Goal: Task Accomplishment & Management: Use online tool/utility

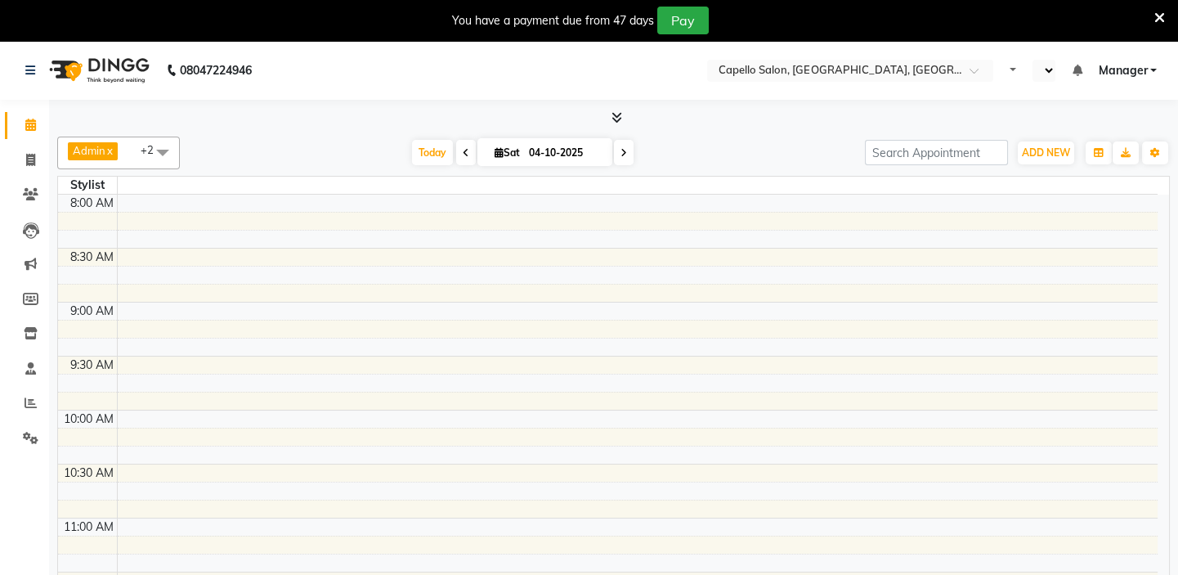
select select "en"
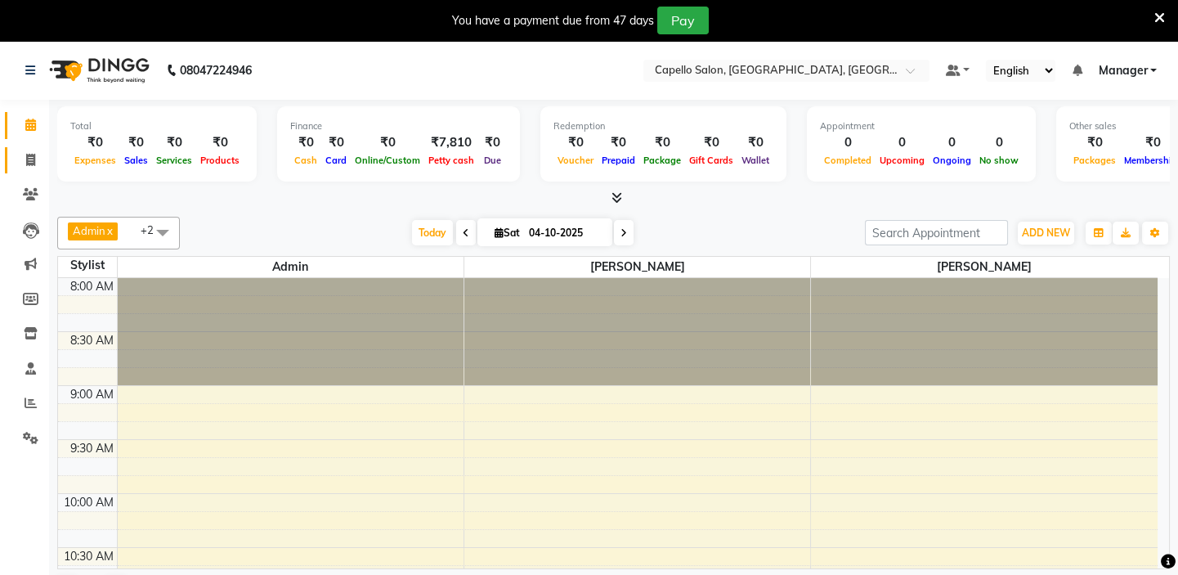
click at [35, 159] on span at bounding box center [30, 160] width 29 height 19
select select "service"
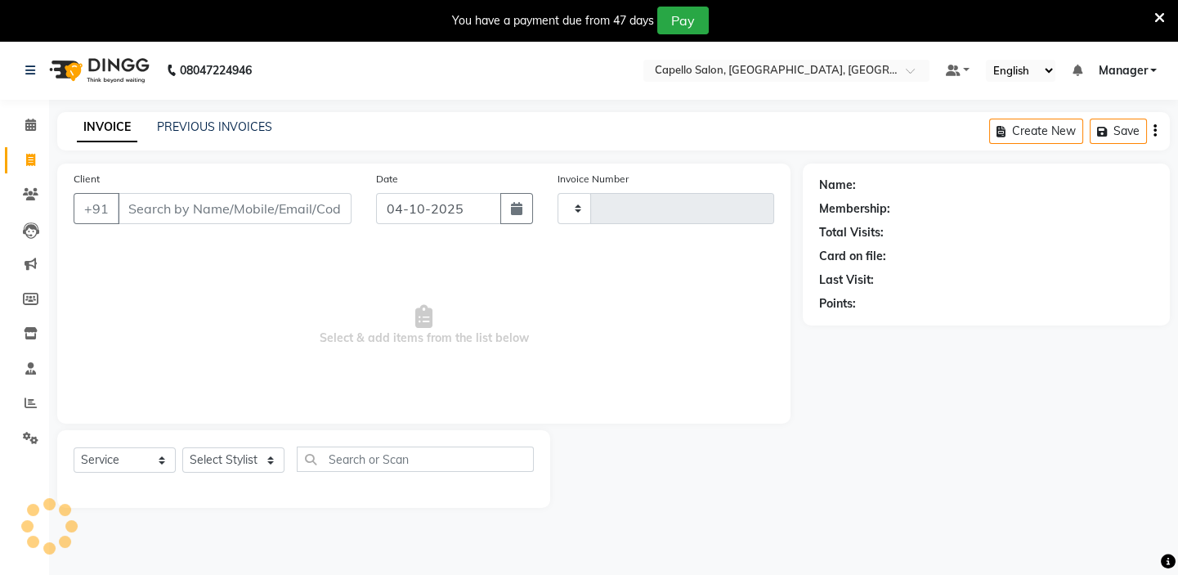
type input "1987"
select select "4763"
click at [164, 214] on input "Client" at bounding box center [235, 208] width 234 height 31
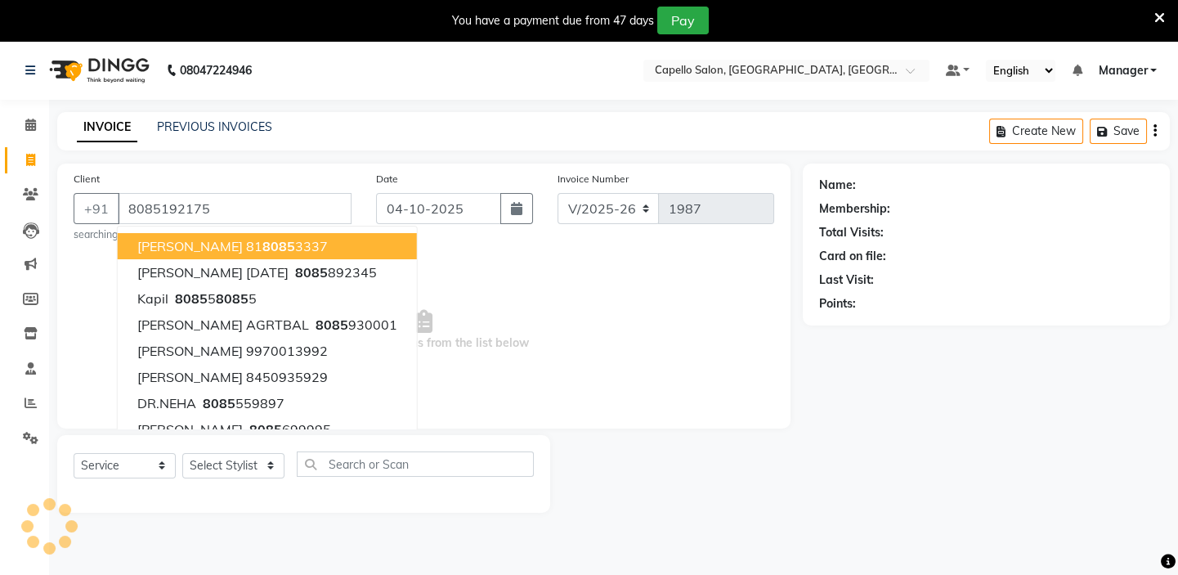
type input "8085192175"
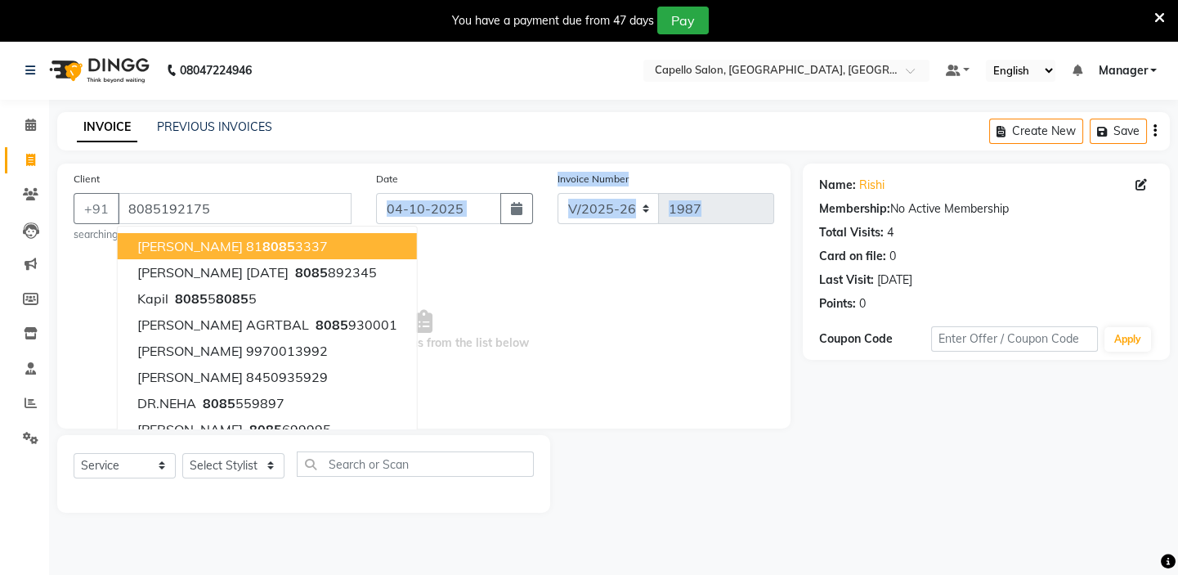
click at [499, 254] on div "Client [PHONE_NUMBER] [PERSON_NAME] 81 8085 3337 [PERSON_NAME] [DATE] 8085 8923…" at bounding box center [423, 296] width 733 height 265
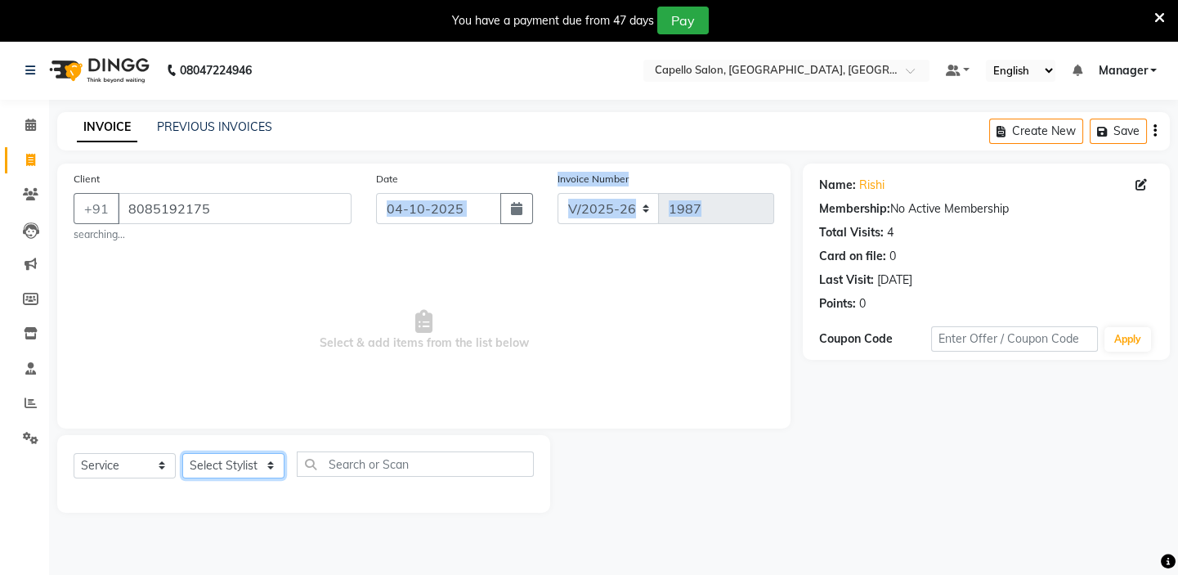
click at [271, 466] on select "Select Stylist Admin [PERSON_NAME] [PERSON_NAME] [PERSON_NAME] Manager [PERSON_…" at bounding box center [233, 465] width 102 height 25
select select "28945"
click at [182, 453] on select "Select Stylist Admin [PERSON_NAME] [PERSON_NAME] [PERSON_NAME] Manager [PERSON_…" at bounding box center [233, 465] width 102 height 25
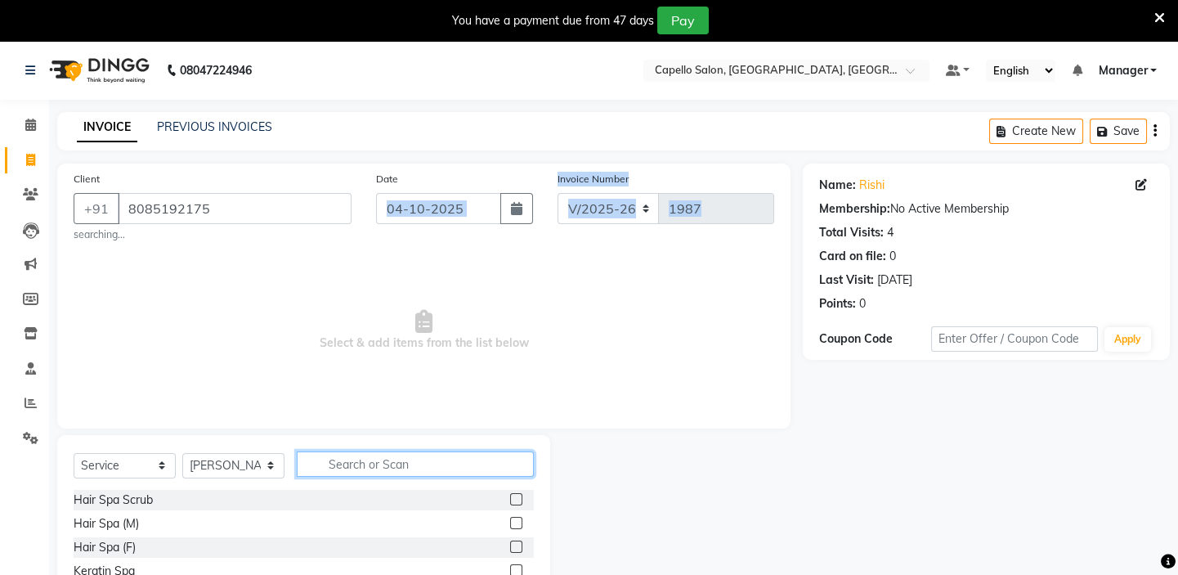
click at [366, 463] on input "text" at bounding box center [415, 463] width 237 height 25
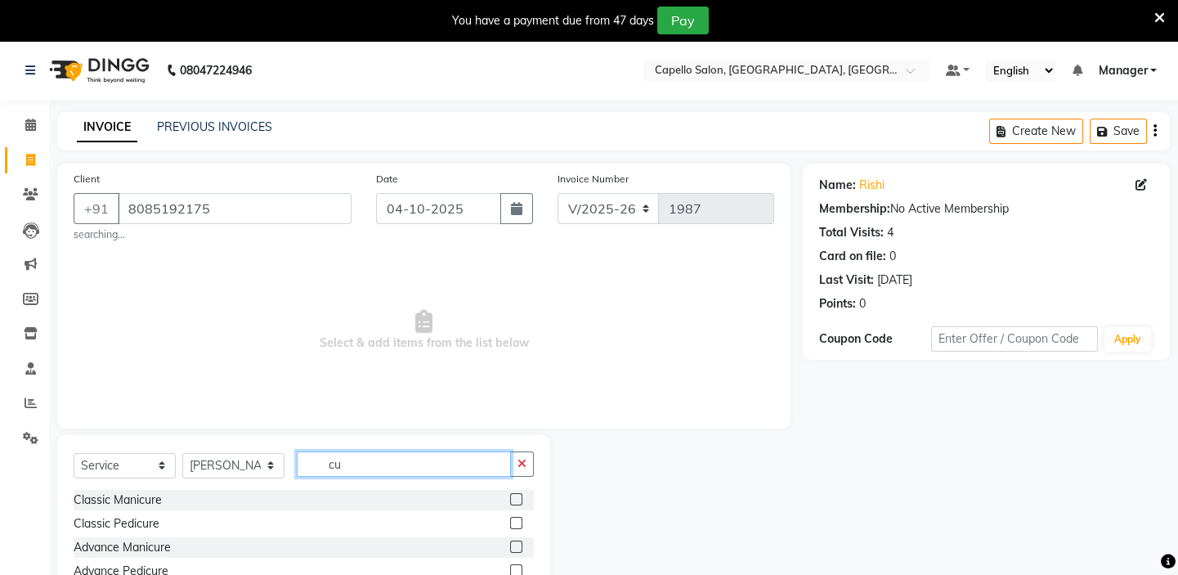
type input "c"
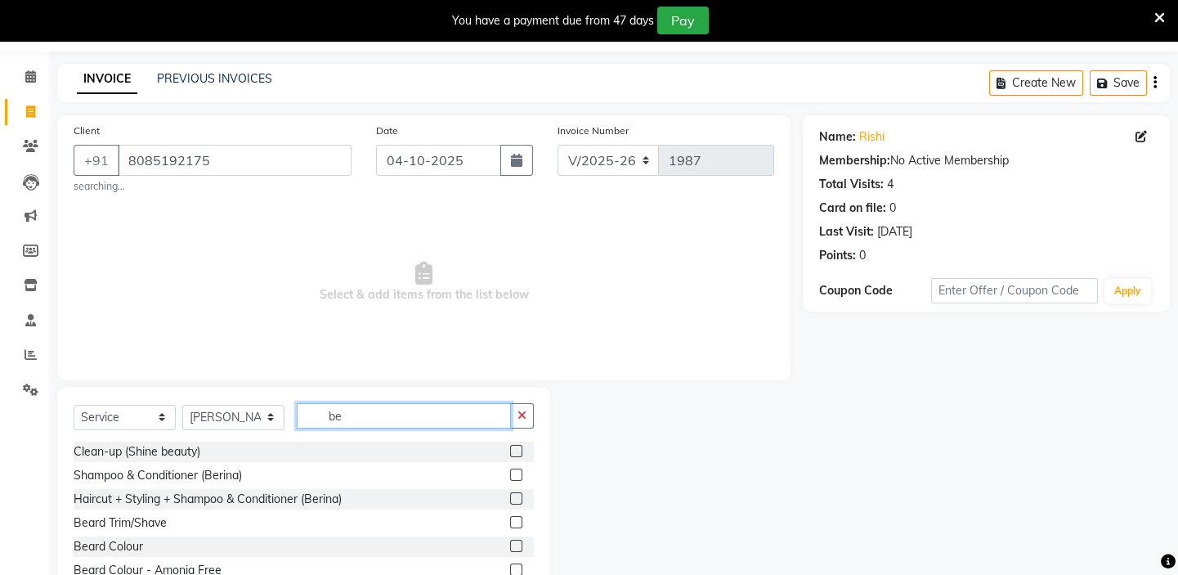
scroll to position [74, 0]
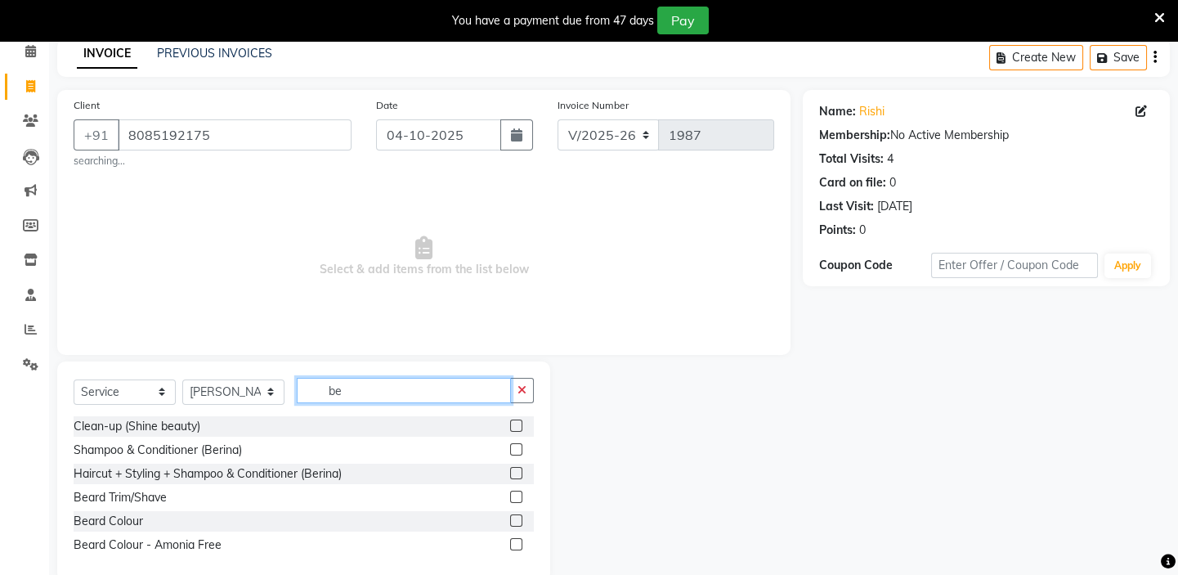
type input "be"
click at [515, 494] on label at bounding box center [516, 497] width 12 height 12
click at [515, 494] on input "checkbox" at bounding box center [515, 497] width 11 height 11
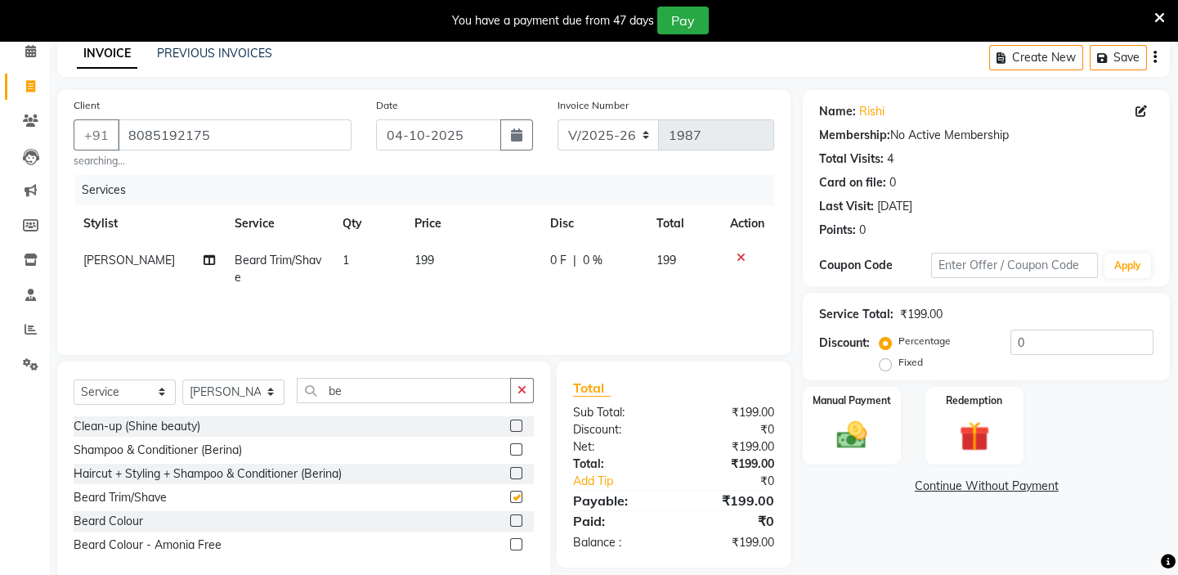
checkbox input "false"
click at [446, 258] on td "199" at bounding box center [473, 269] width 137 height 54
select select "28945"
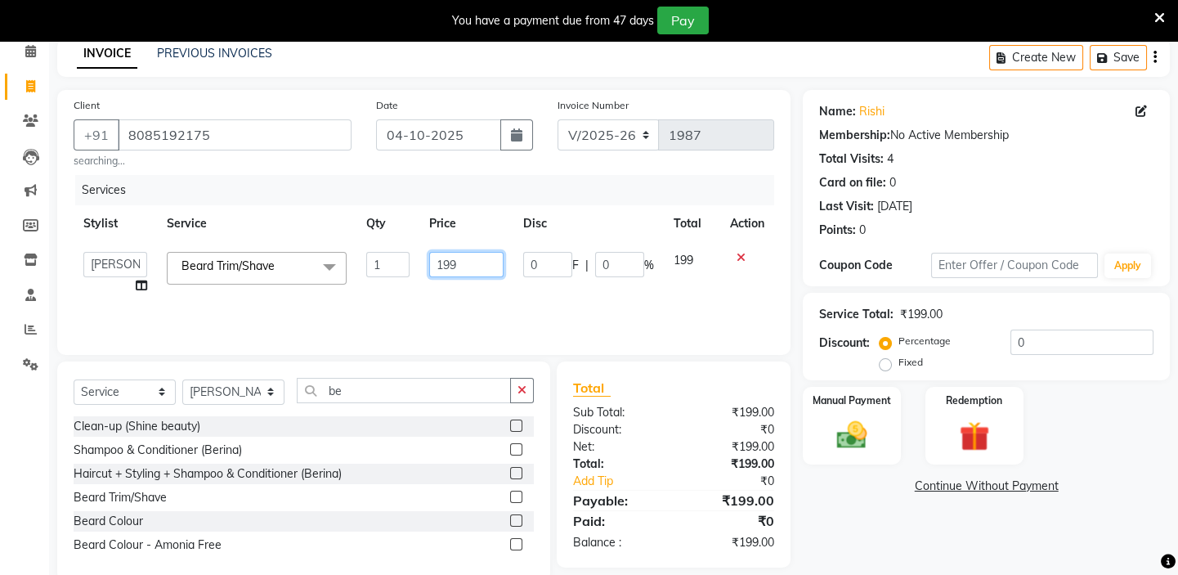
click at [466, 268] on input "199" at bounding box center [466, 264] width 74 height 25
type input "1"
type input "200"
click at [471, 294] on td "200" at bounding box center [466, 273] width 94 height 62
select select "28945"
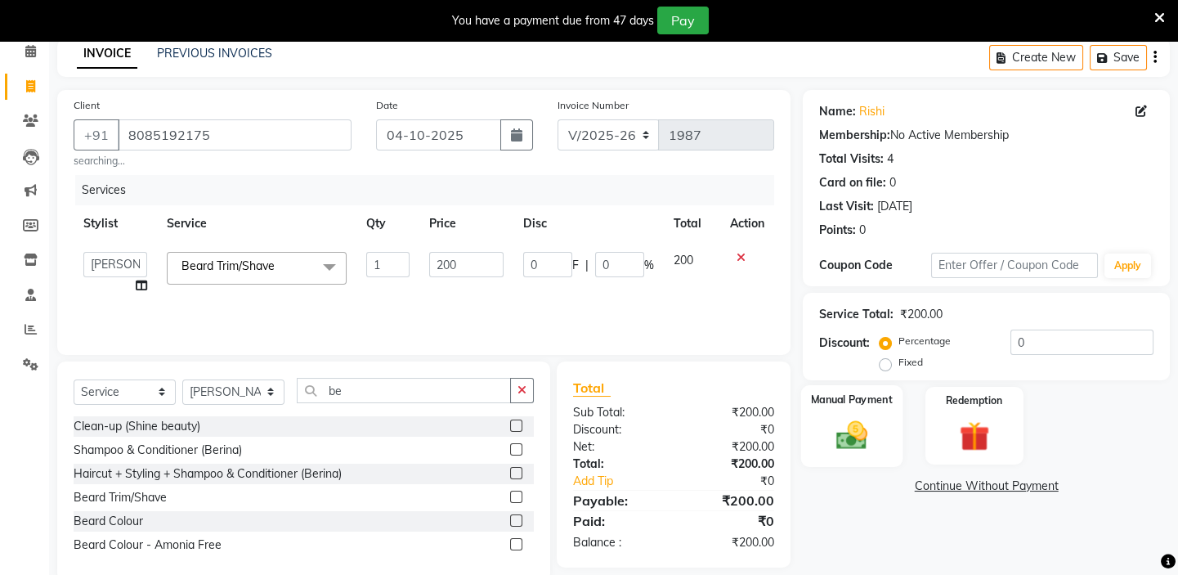
click at [868, 417] on img at bounding box center [852, 435] width 51 height 36
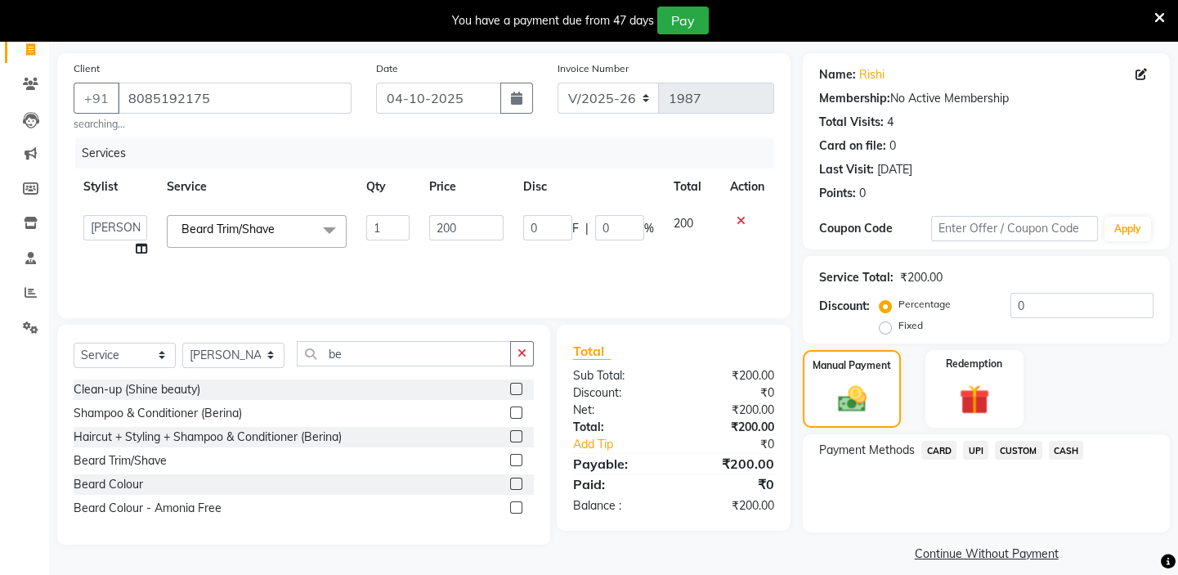
scroll to position [126, 0]
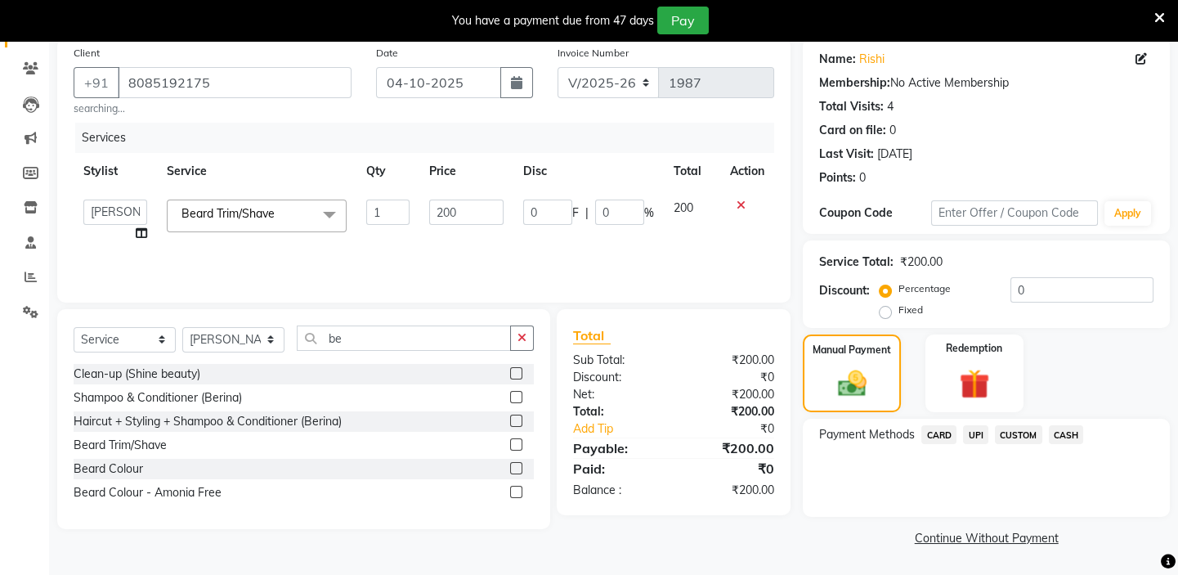
click at [973, 436] on span "UPI" at bounding box center [975, 434] width 25 height 19
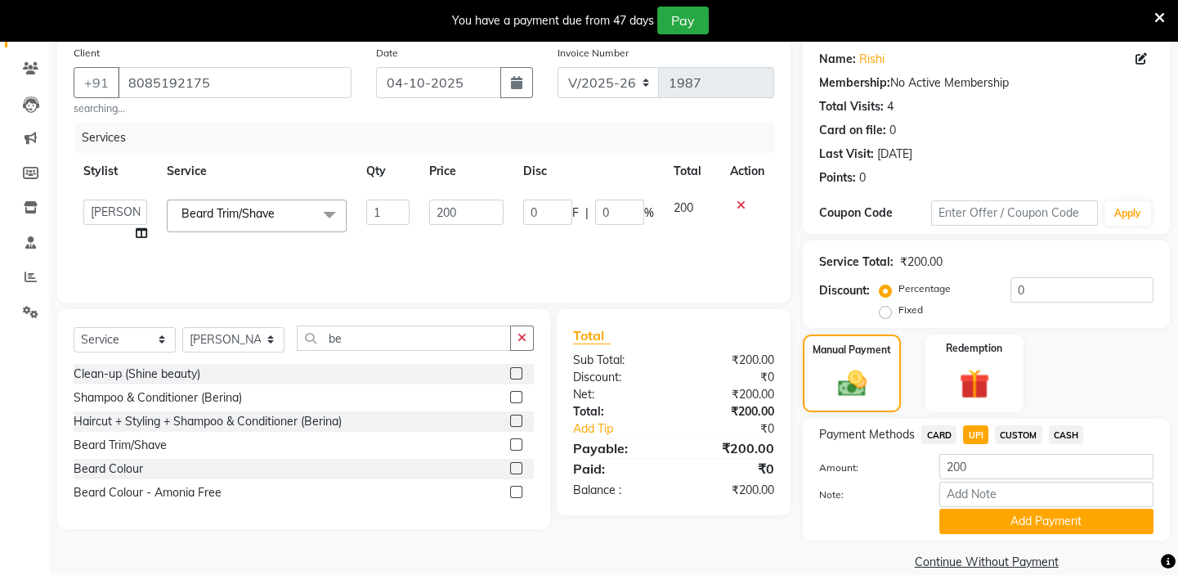
scroll to position [150, 0]
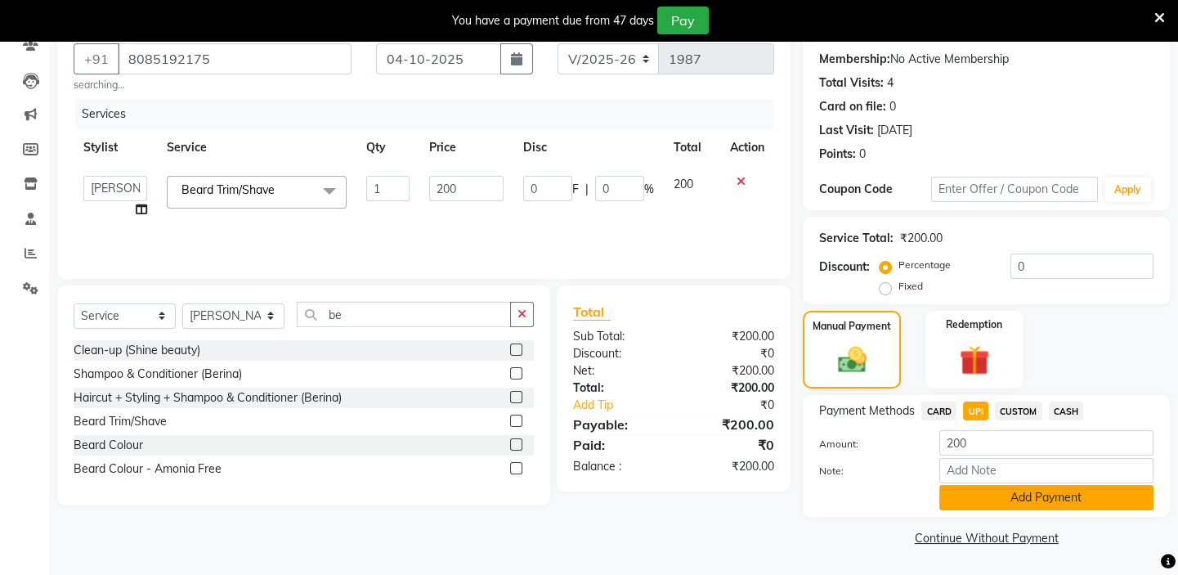
click at [1006, 491] on button "Add Payment" at bounding box center [1047, 497] width 214 height 25
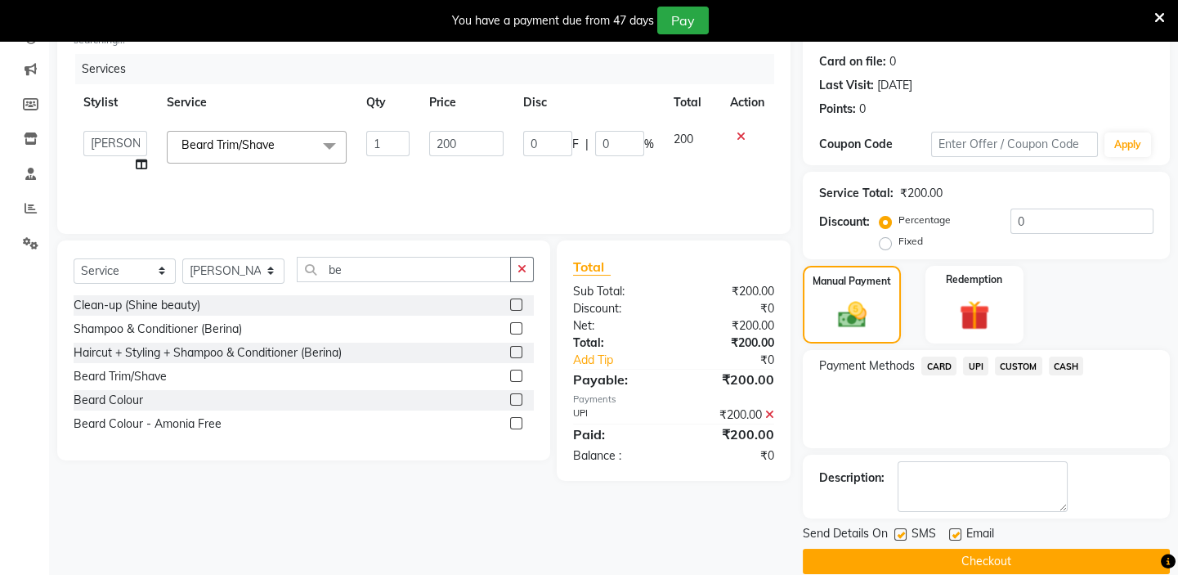
scroll to position [218, 0]
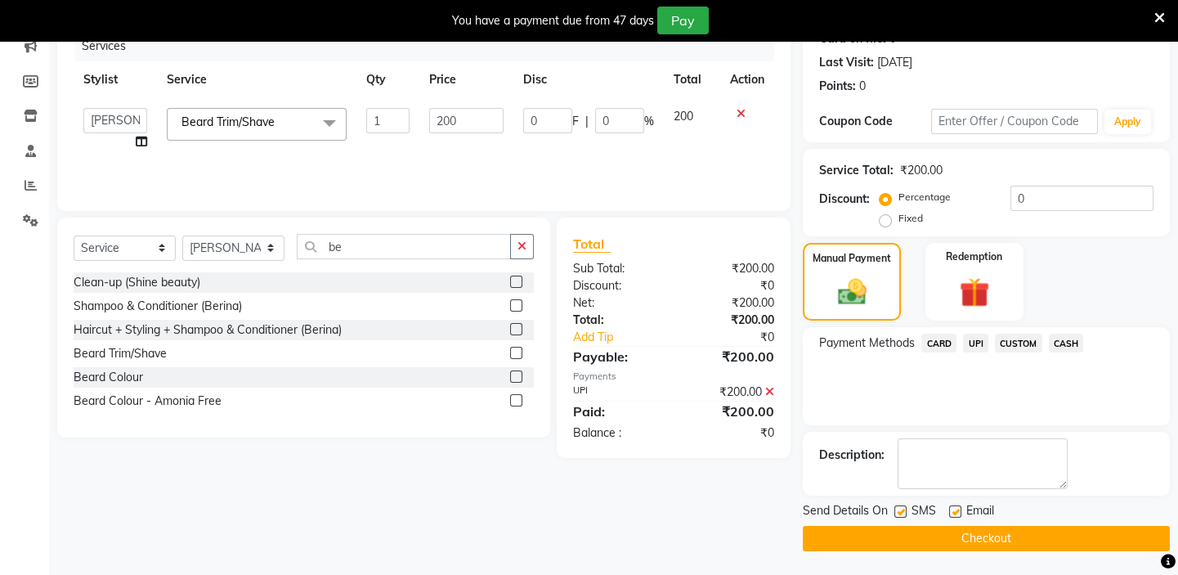
click at [974, 536] on button "Checkout" at bounding box center [986, 538] width 367 height 25
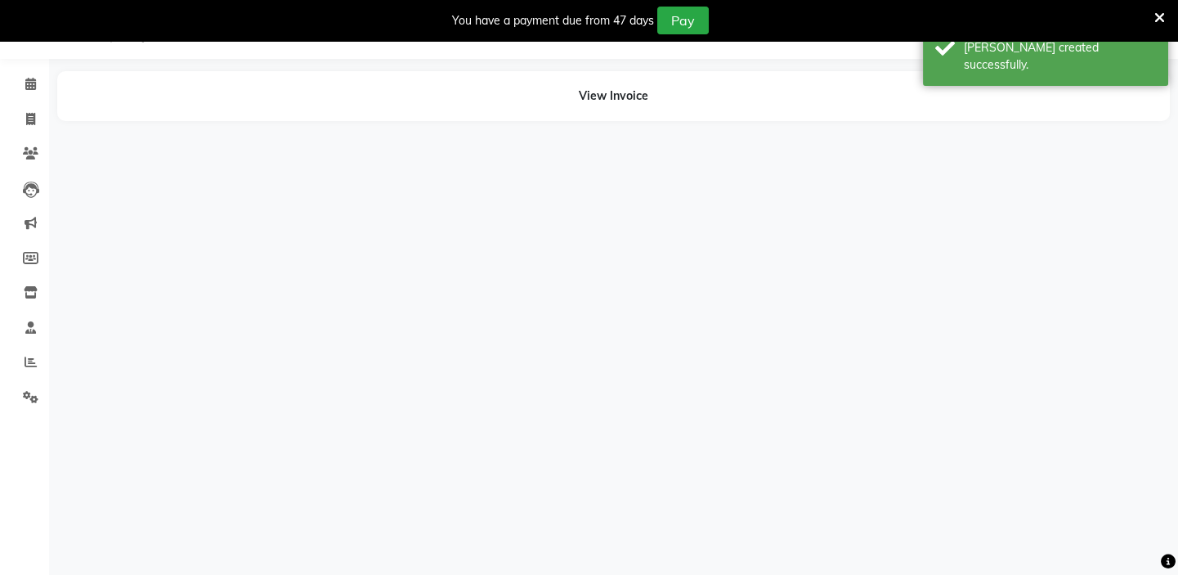
scroll to position [41, 0]
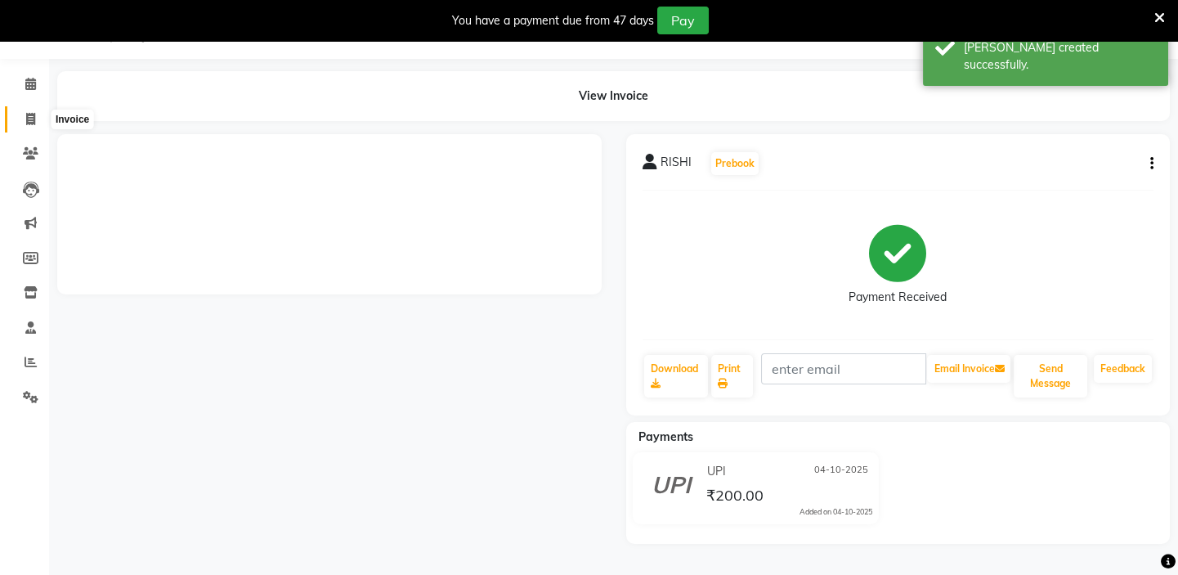
click at [26, 119] on icon at bounding box center [30, 119] width 9 height 12
select select "service"
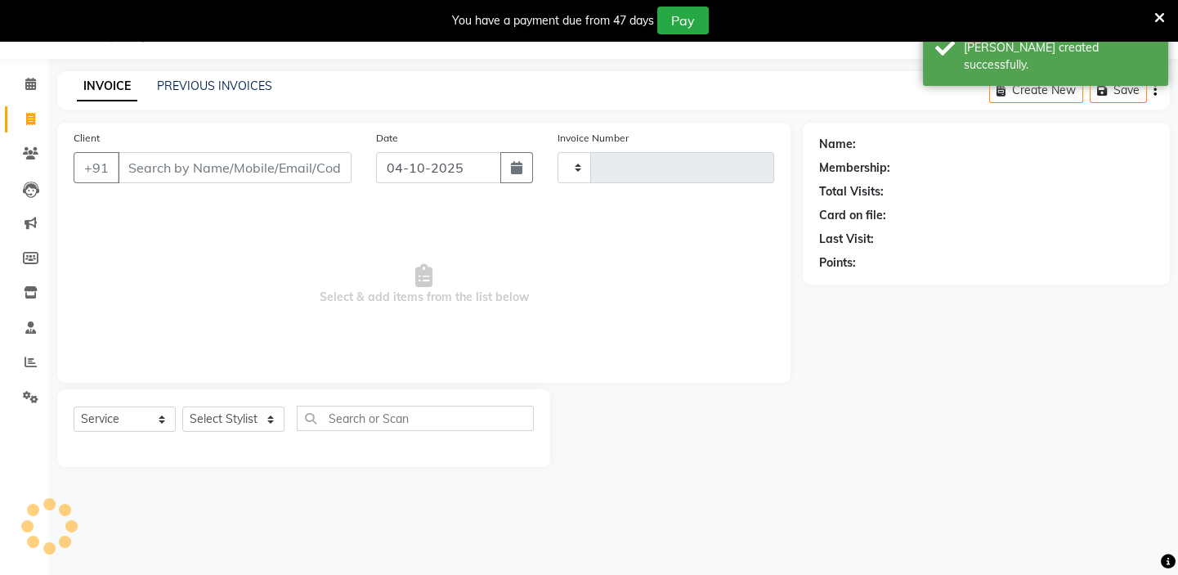
type input "1988"
select select "4763"
click at [220, 167] on input "Client" at bounding box center [235, 167] width 234 height 31
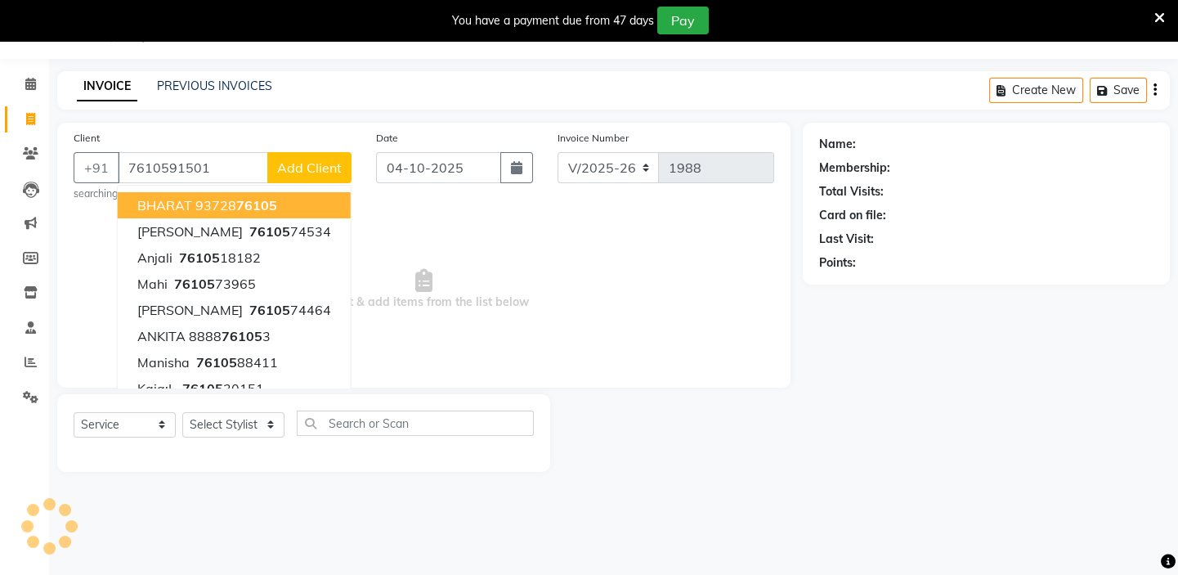
type input "7610591501"
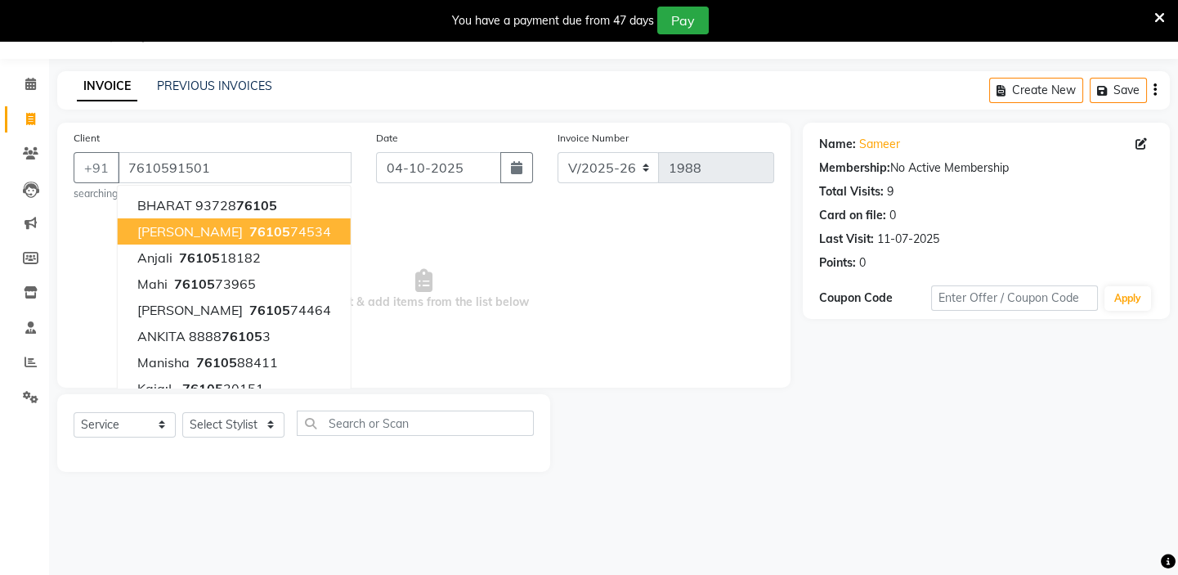
click at [426, 225] on span "Select & add items from the list below" at bounding box center [424, 290] width 701 height 164
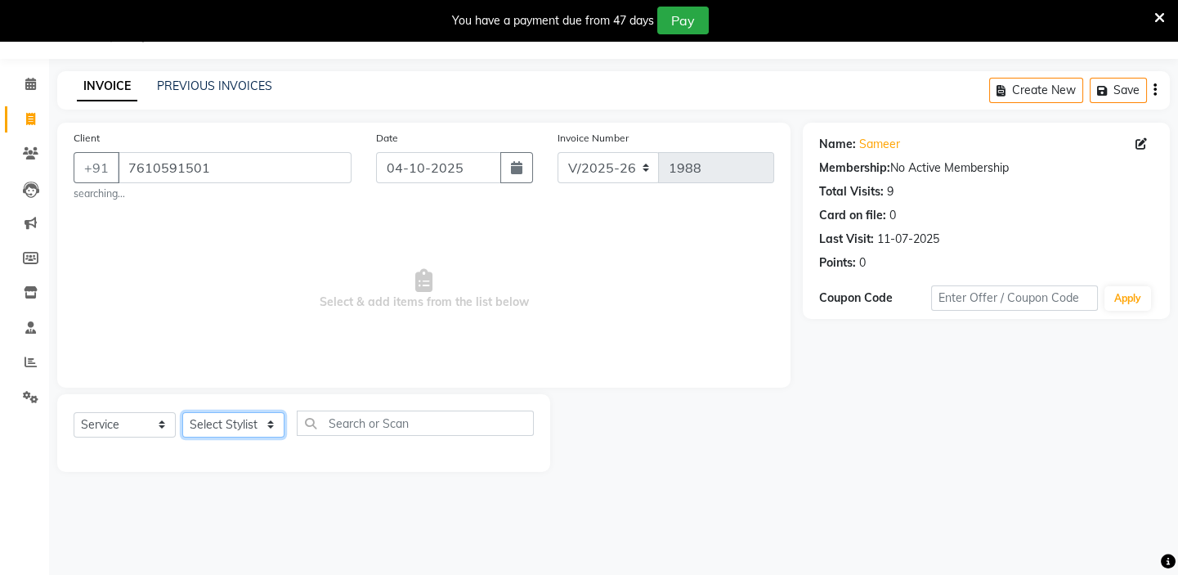
click at [268, 419] on select "Select Stylist Admin [PERSON_NAME] [PERSON_NAME] [PERSON_NAME] Manager [PERSON_…" at bounding box center [233, 424] width 102 height 25
select select "28945"
click at [182, 412] on select "Select Stylist Admin [PERSON_NAME] [PERSON_NAME] [PERSON_NAME] Manager [PERSON_…" at bounding box center [233, 424] width 102 height 25
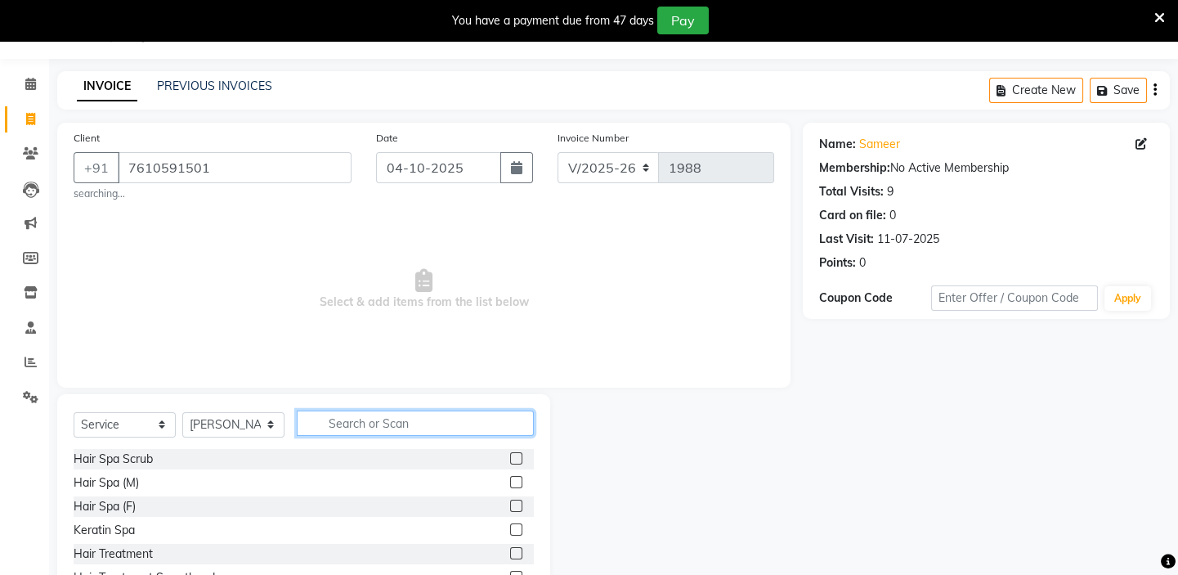
click at [370, 419] on input "text" at bounding box center [415, 422] width 237 height 25
type input "v"
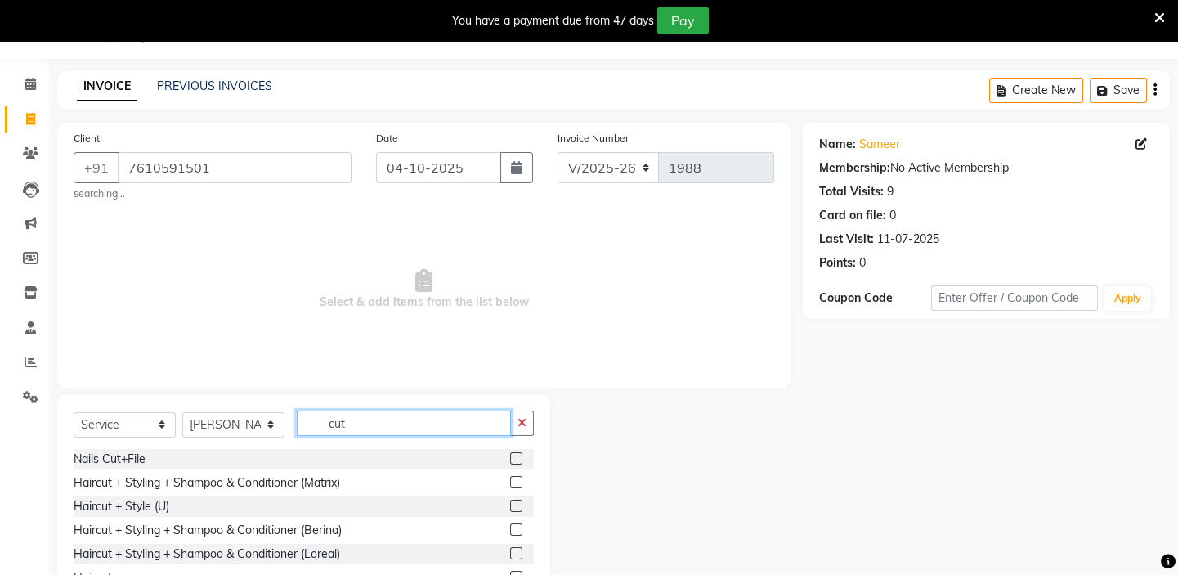
scroll to position [74, 0]
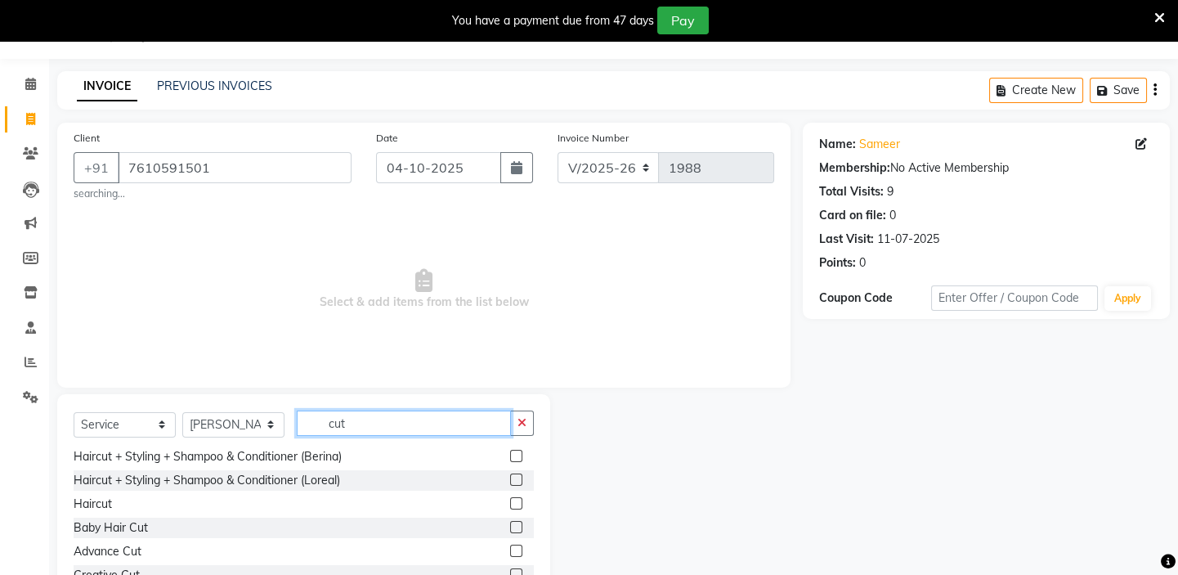
type input "cut"
click at [510, 502] on label at bounding box center [516, 503] width 12 height 12
click at [510, 502] on input "checkbox" at bounding box center [515, 504] width 11 height 11
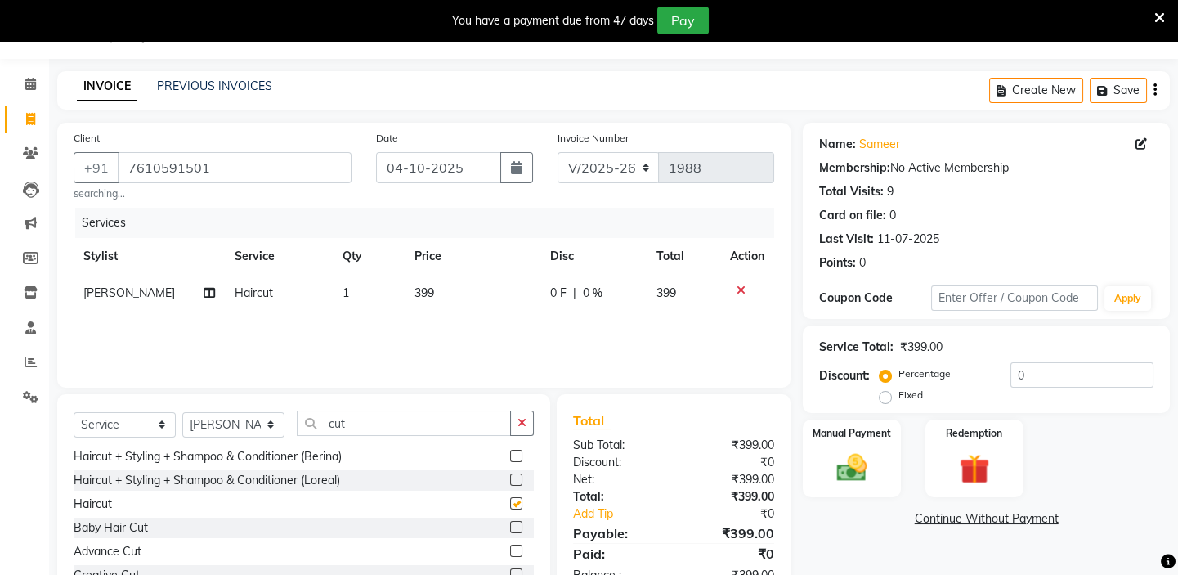
checkbox input "false"
click at [468, 294] on td "399" at bounding box center [473, 293] width 137 height 37
select select "28945"
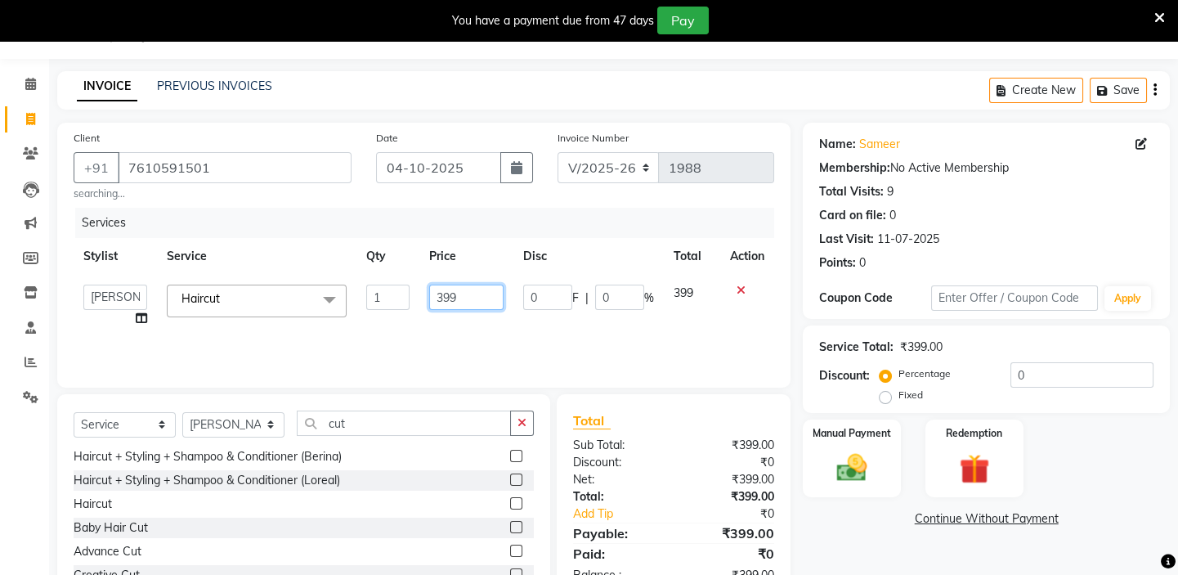
click at [490, 302] on input "399" at bounding box center [466, 297] width 74 height 25
type input "300"
click at [327, 258] on tr "Stylist Service Qty Price Disc Total Action" at bounding box center [424, 256] width 701 height 37
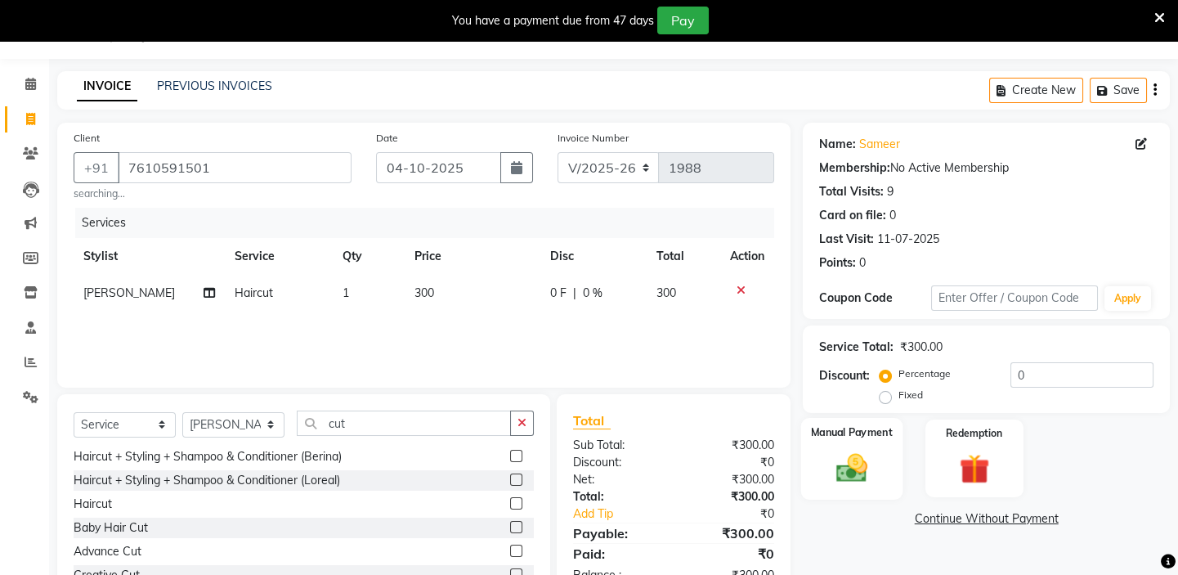
click at [861, 444] on div "Manual Payment" at bounding box center [851, 458] width 101 height 81
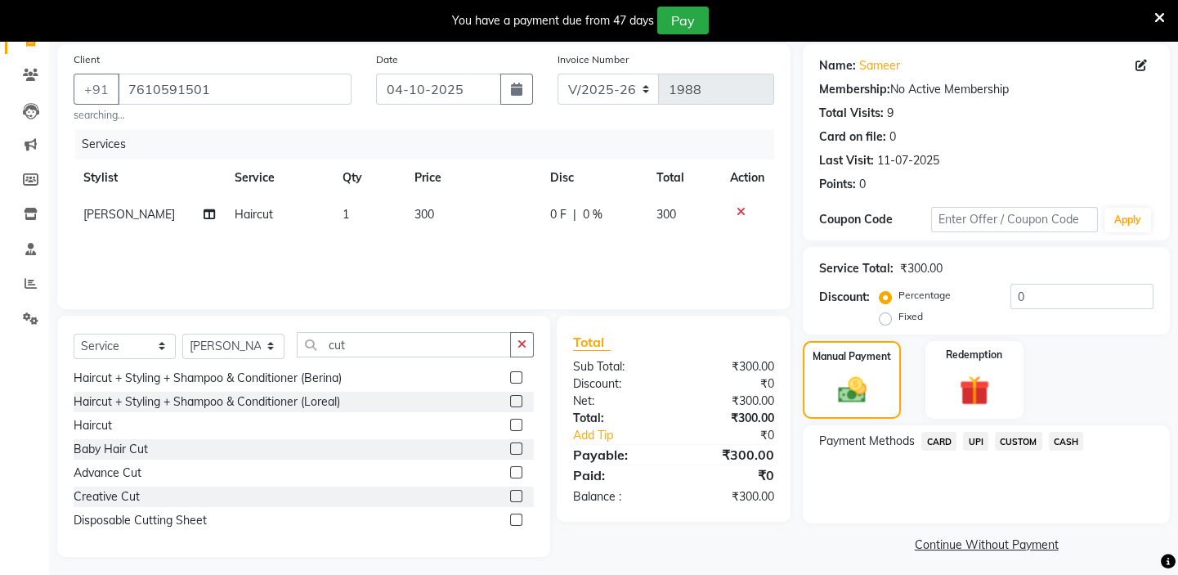
scroll to position [127, 0]
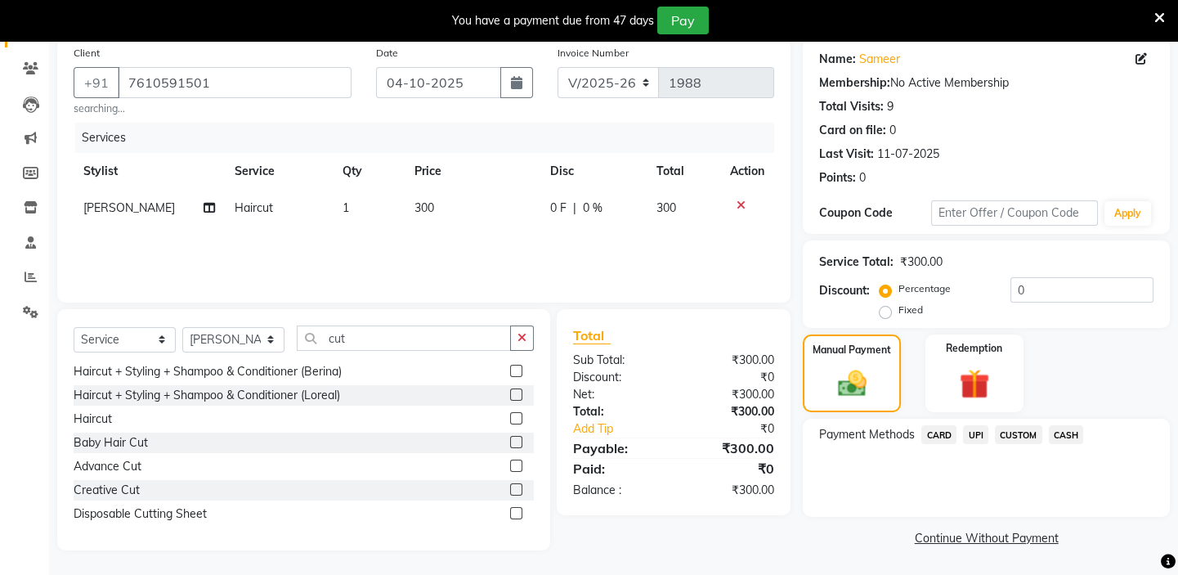
click at [1071, 433] on span "CASH" at bounding box center [1066, 434] width 35 height 19
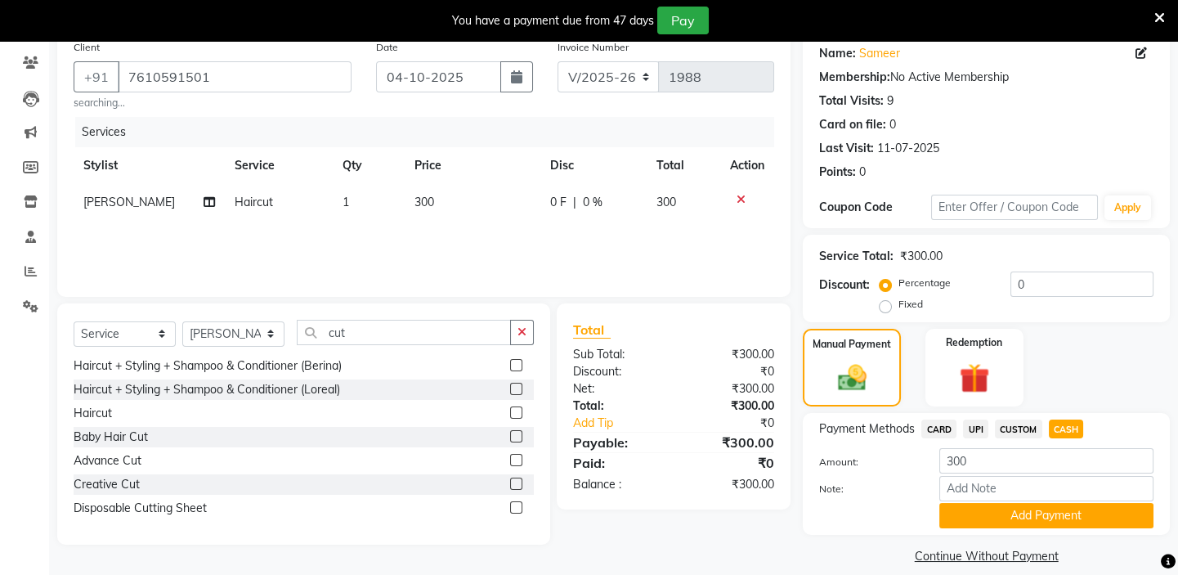
scroll to position [150, 0]
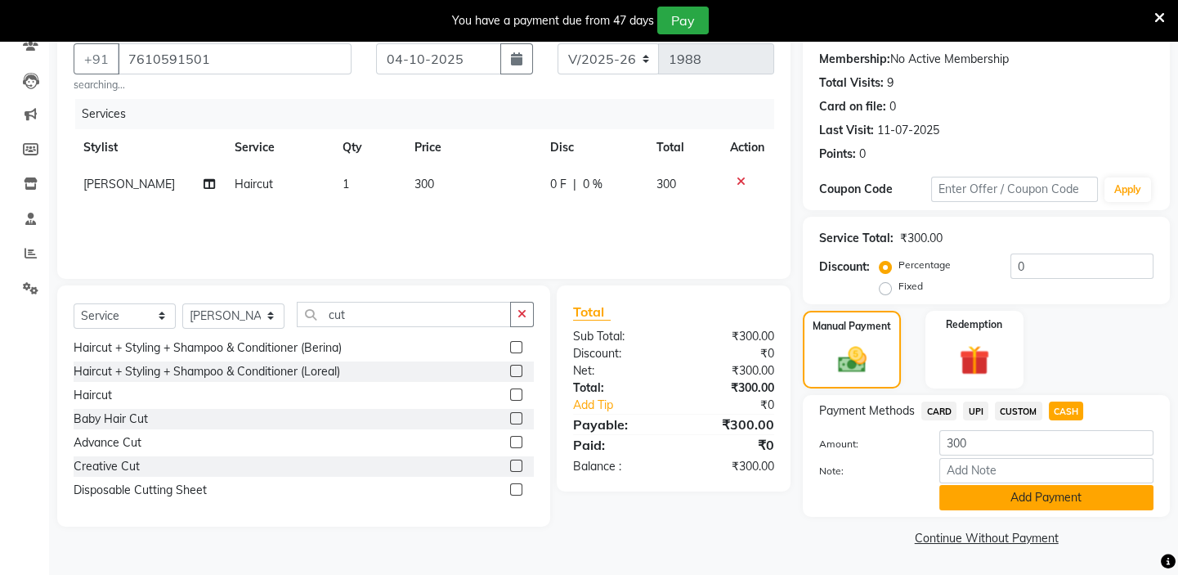
click at [1058, 491] on button "Add Payment" at bounding box center [1047, 497] width 214 height 25
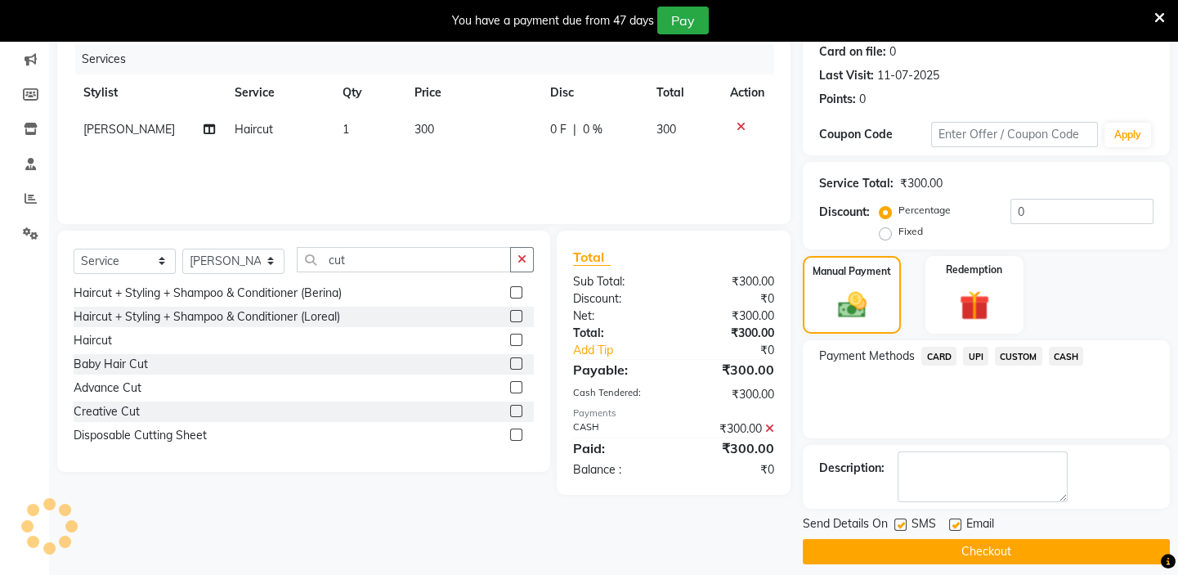
scroll to position [218, 0]
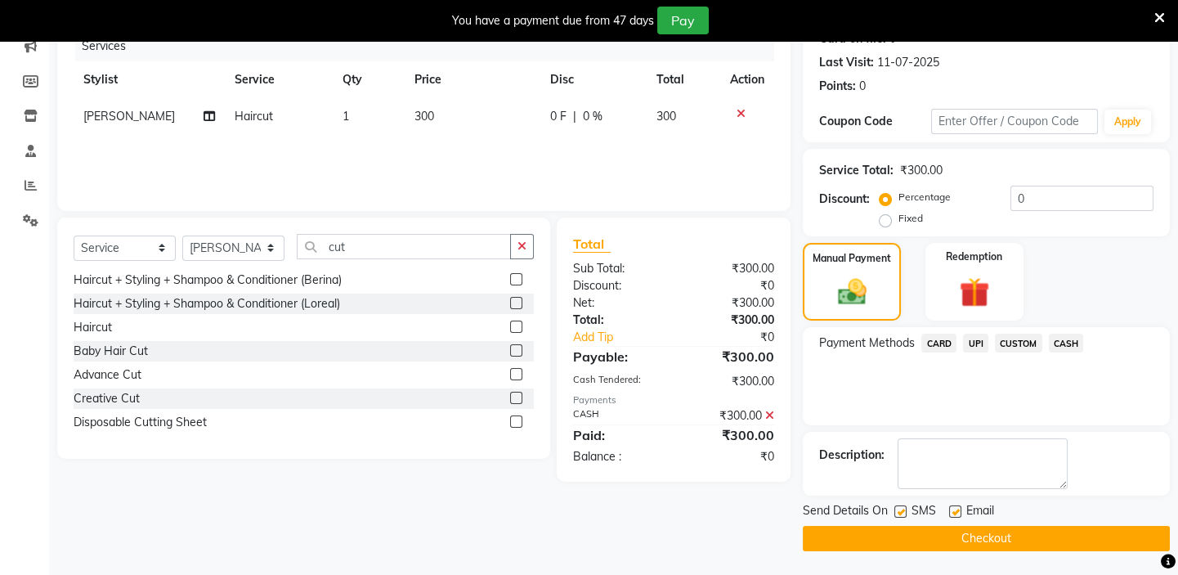
click at [978, 532] on button "Checkout" at bounding box center [986, 538] width 367 height 25
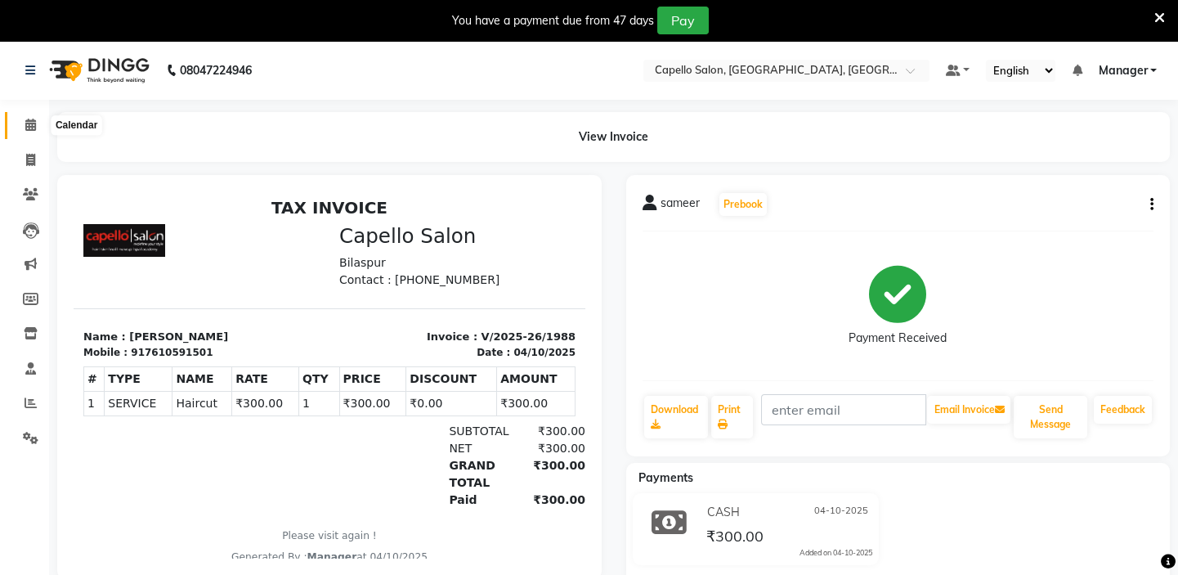
click at [29, 124] on icon at bounding box center [30, 125] width 11 height 12
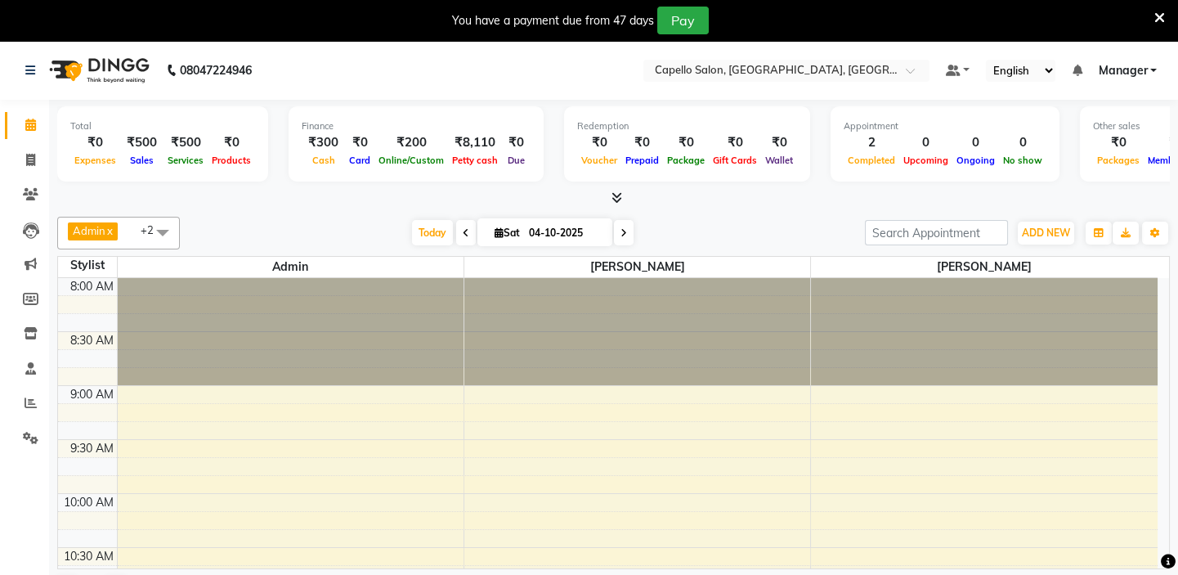
click at [463, 235] on icon at bounding box center [466, 233] width 7 height 10
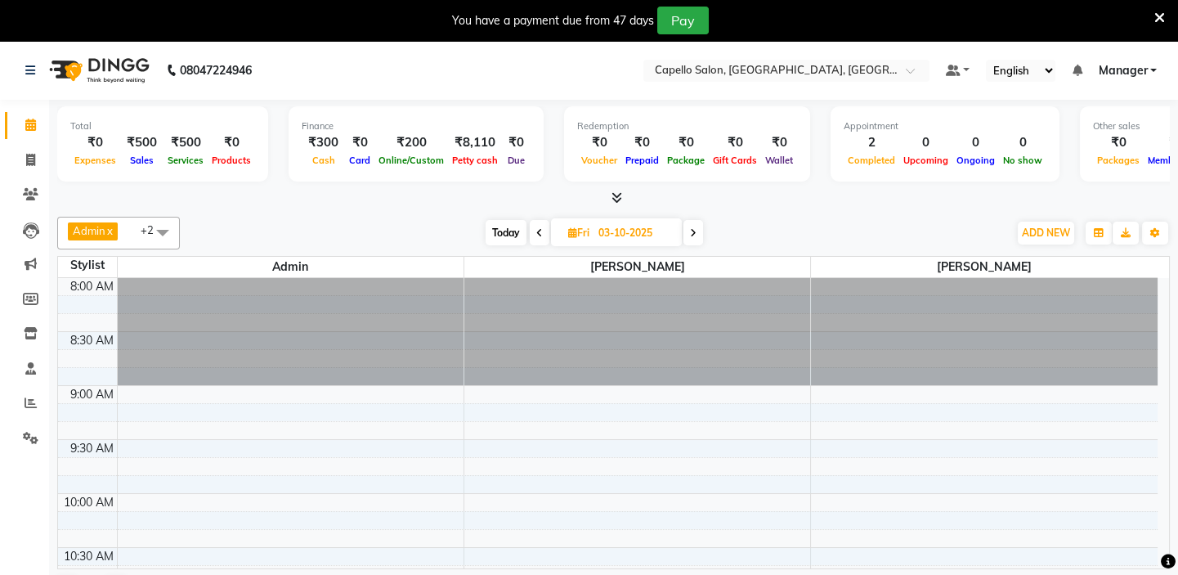
click at [694, 230] on icon at bounding box center [693, 233] width 7 height 10
type input "04-10-2025"
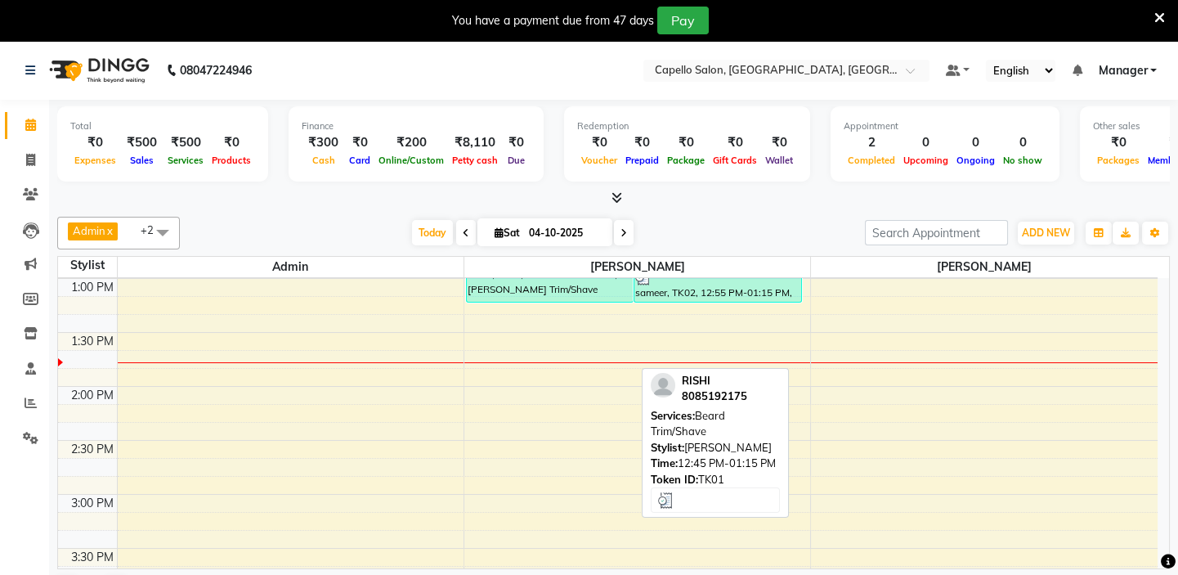
scroll to position [613, 0]
